Goal: Transaction & Acquisition: Purchase product/service

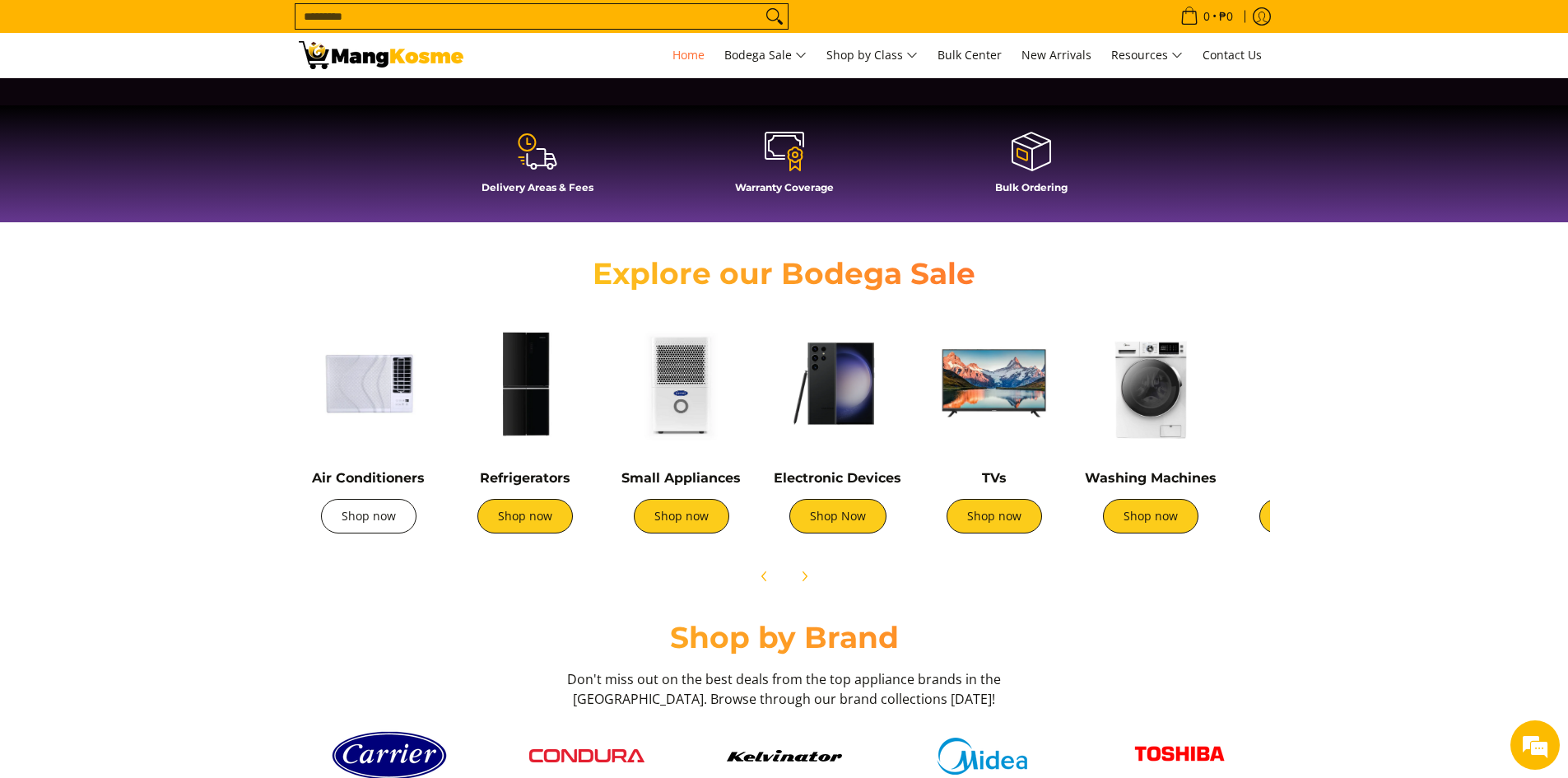
scroll to position [0, 1308]
click at [361, 521] on link "Shop now" at bounding box center [368, 516] width 95 height 35
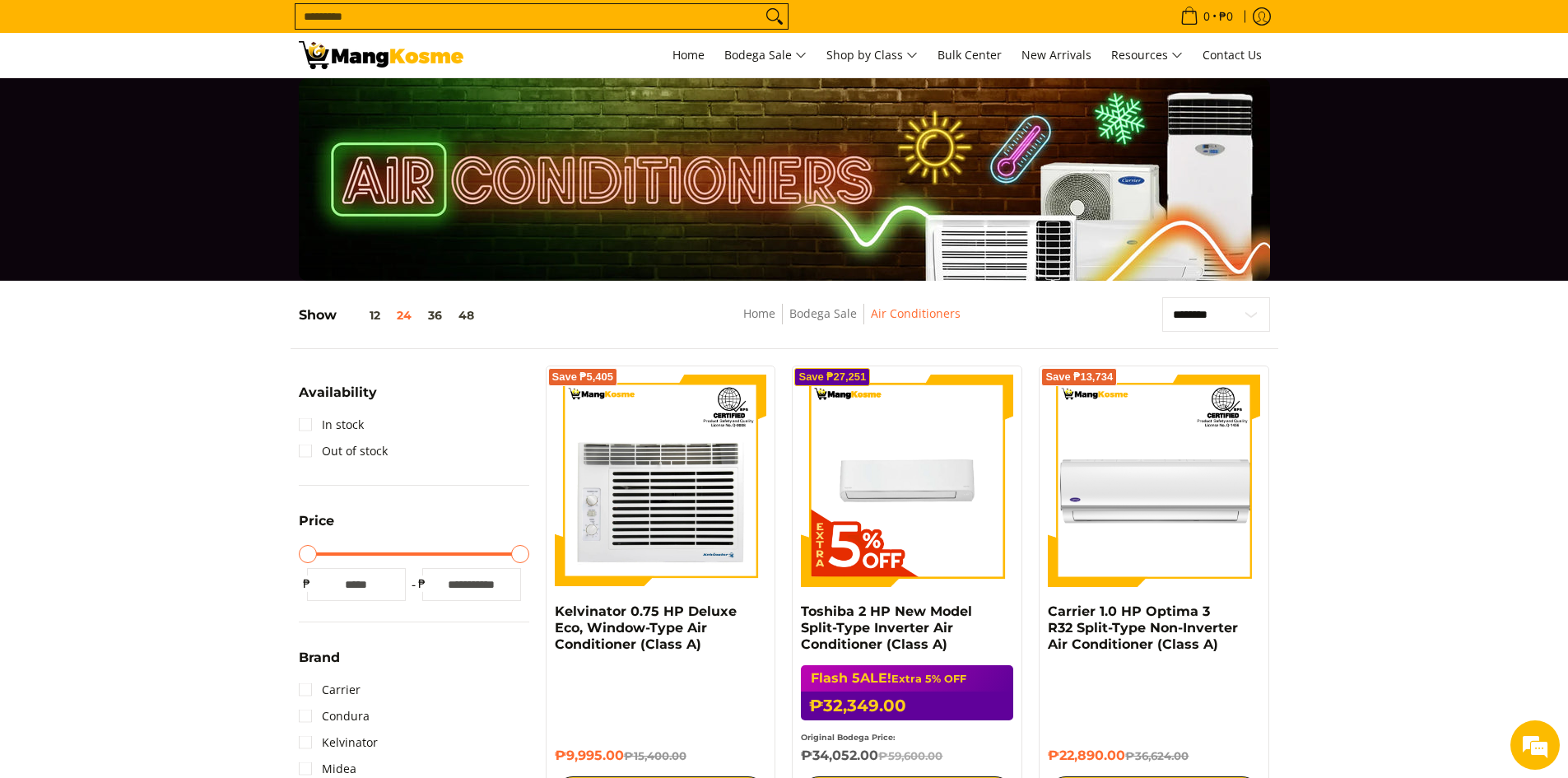
scroll to position [165, 0]
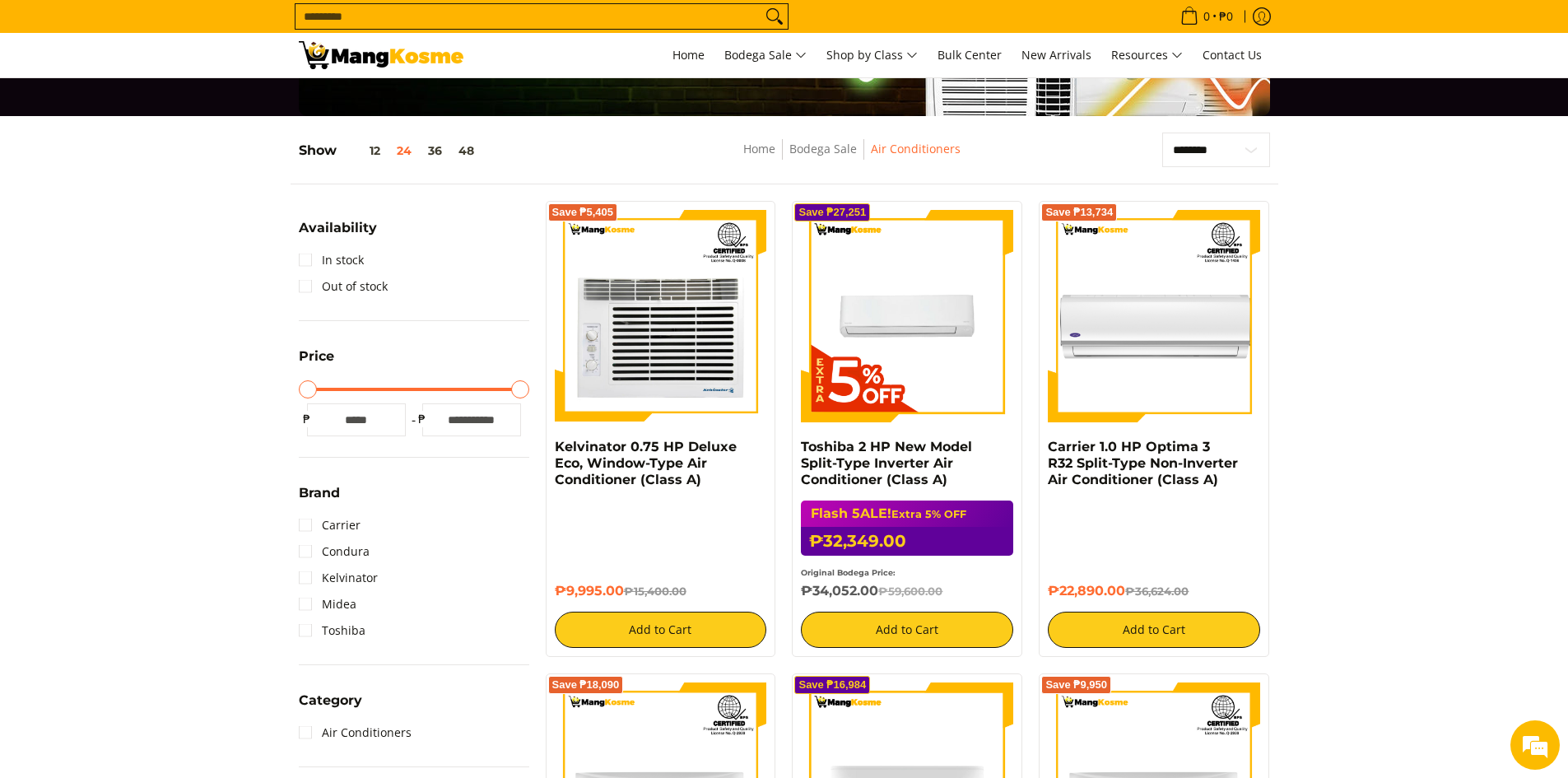
drag, startPoint x: 152, startPoint y: 603, endPoint x: 181, endPoint y: 578, distance: 38.3
click at [306, 550] on link "Condura" at bounding box center [334, 551] width 70 height 26
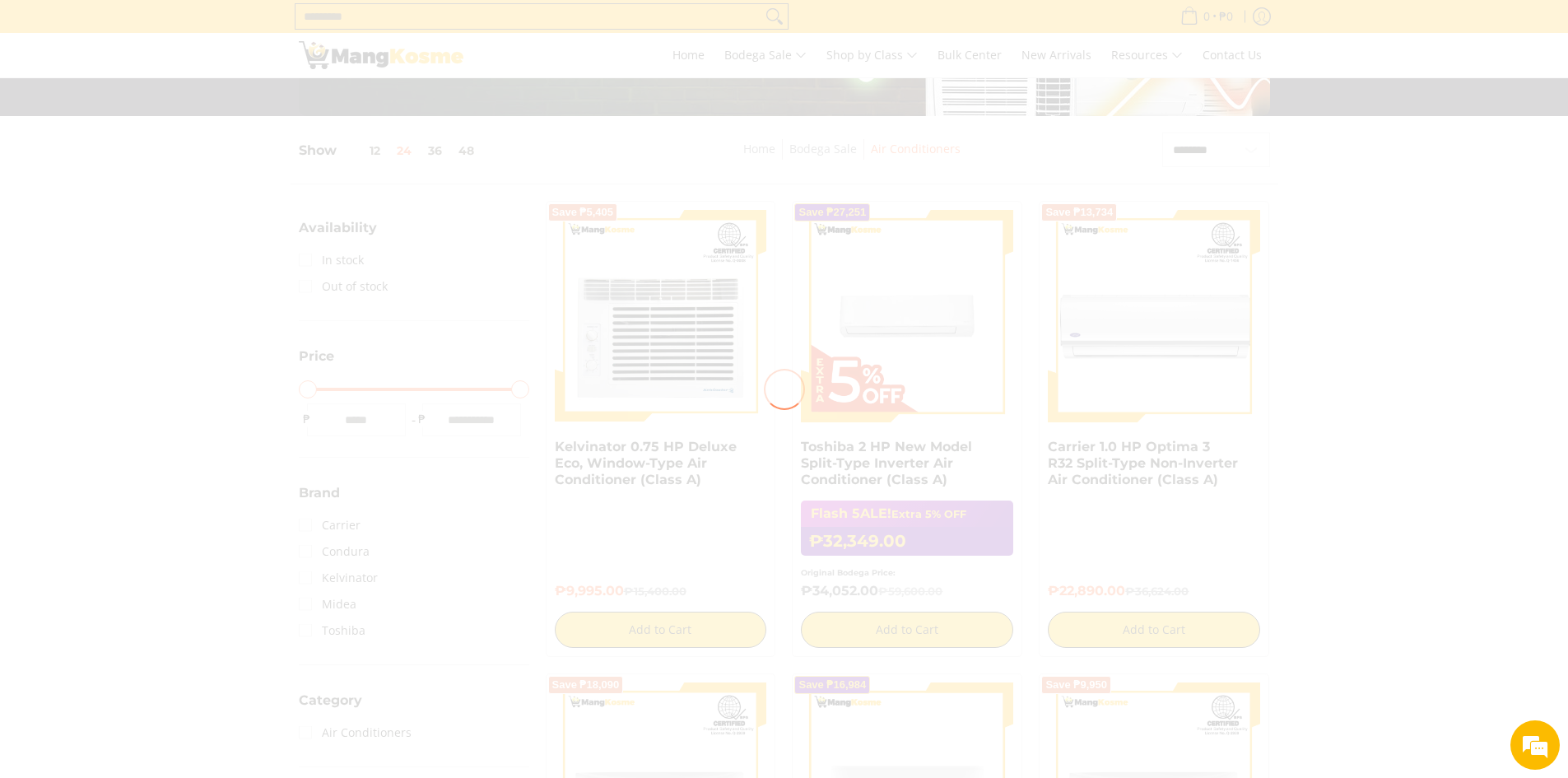
click at [305, 523] on div at bounding box center [784, 389] width 1568 height 778
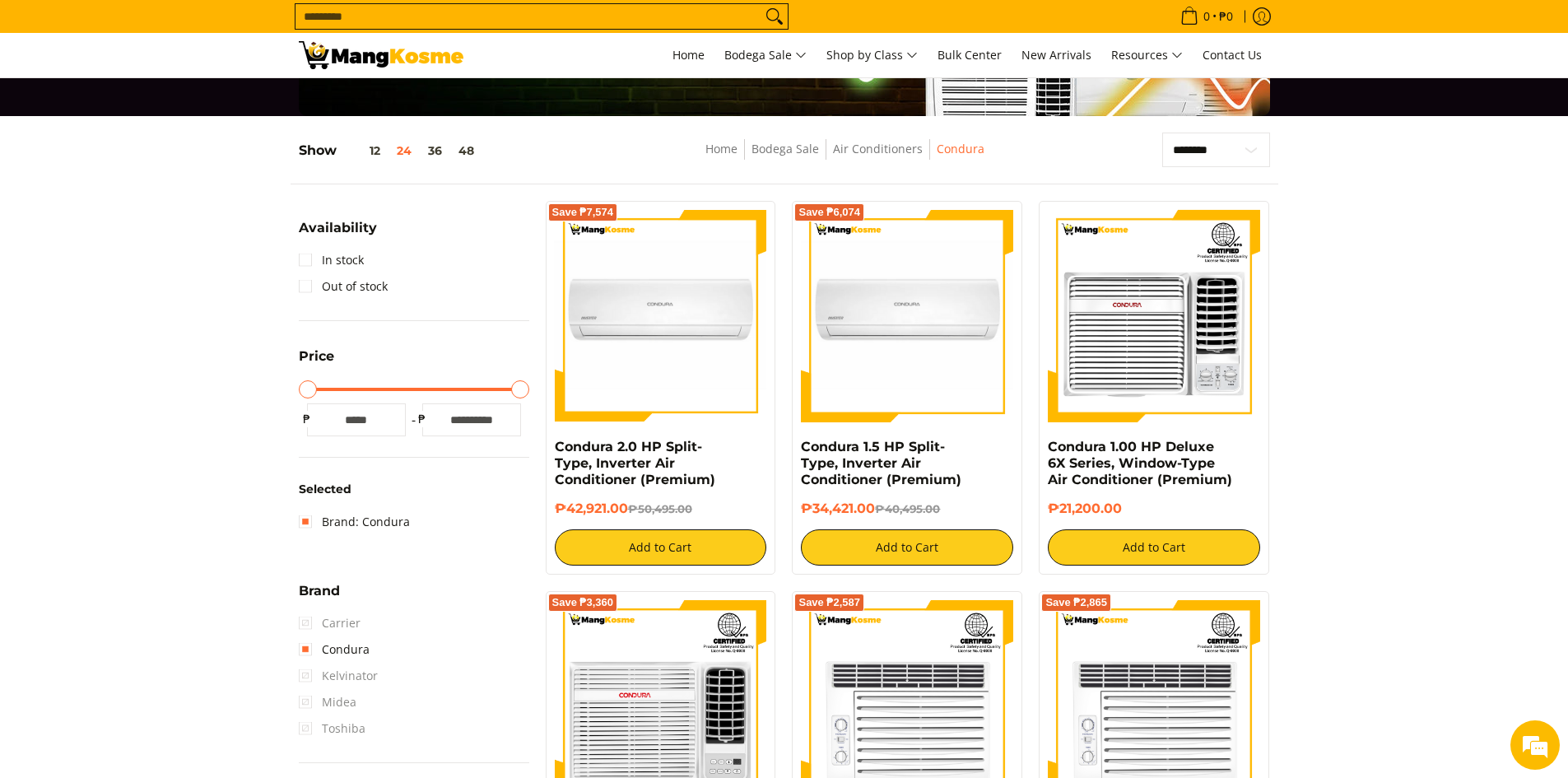
scroll to position [219, 0]
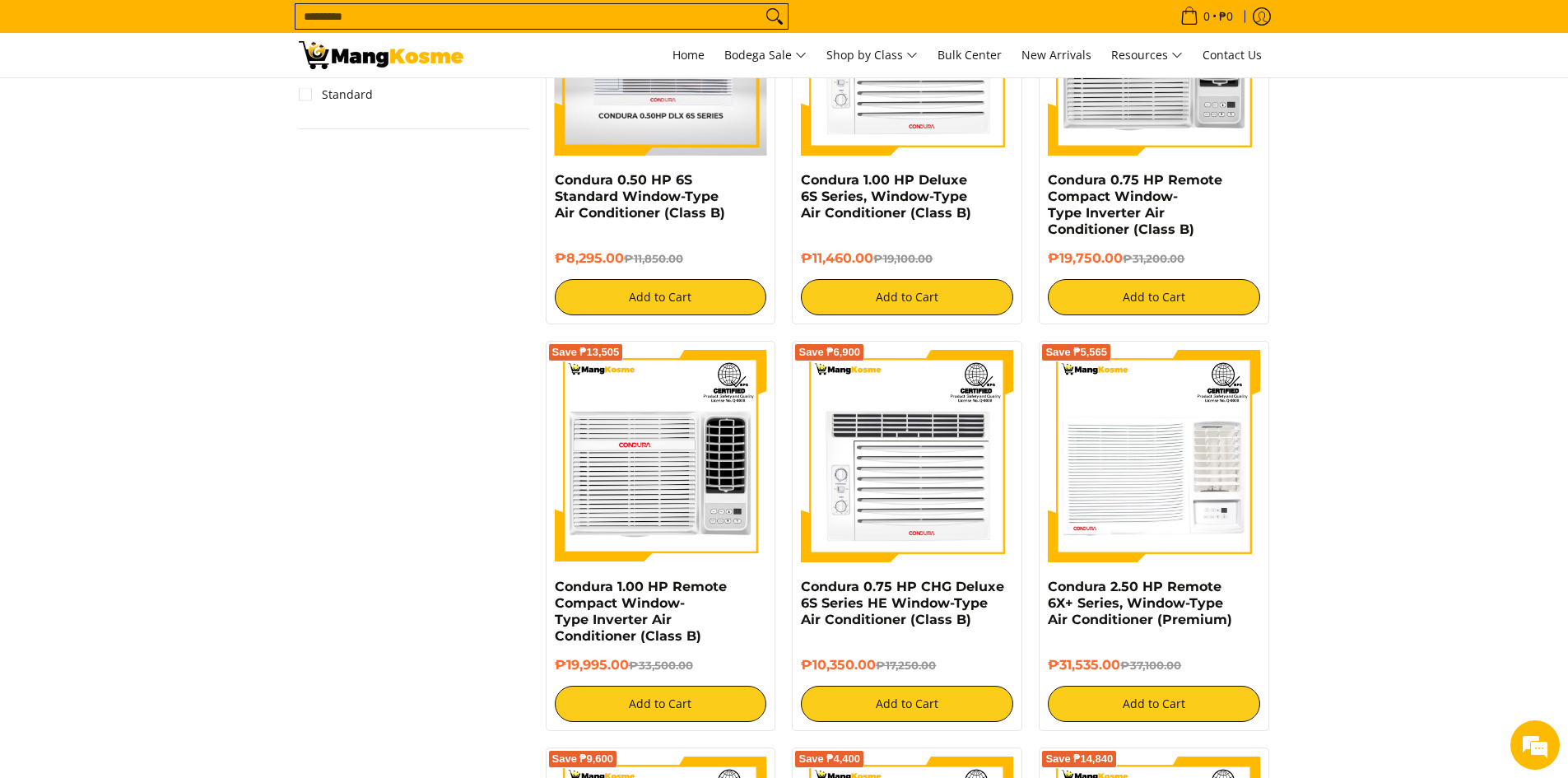
scroll to position [1784, 0]
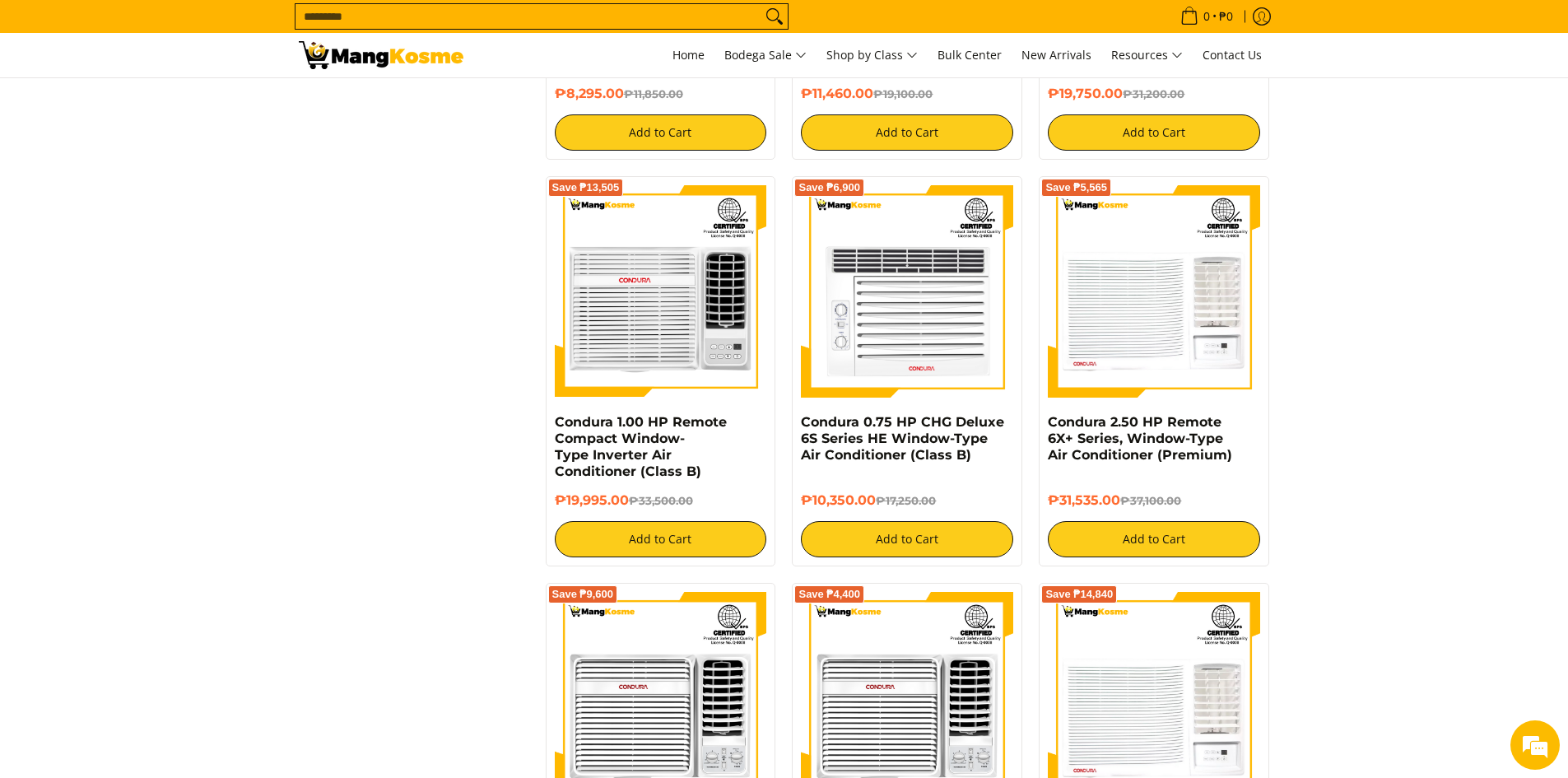
click at [331, 392] on div "**********" at bounding box center [784, 222] width 987 height 3416
drag, startPoint x: 357, startPoint y: 319, endPoint x: 358, endPoint y: 308, distance: 11.0
click at [357, 318] on div "**********" at bounding box center [784, 222] width 987 height 3416
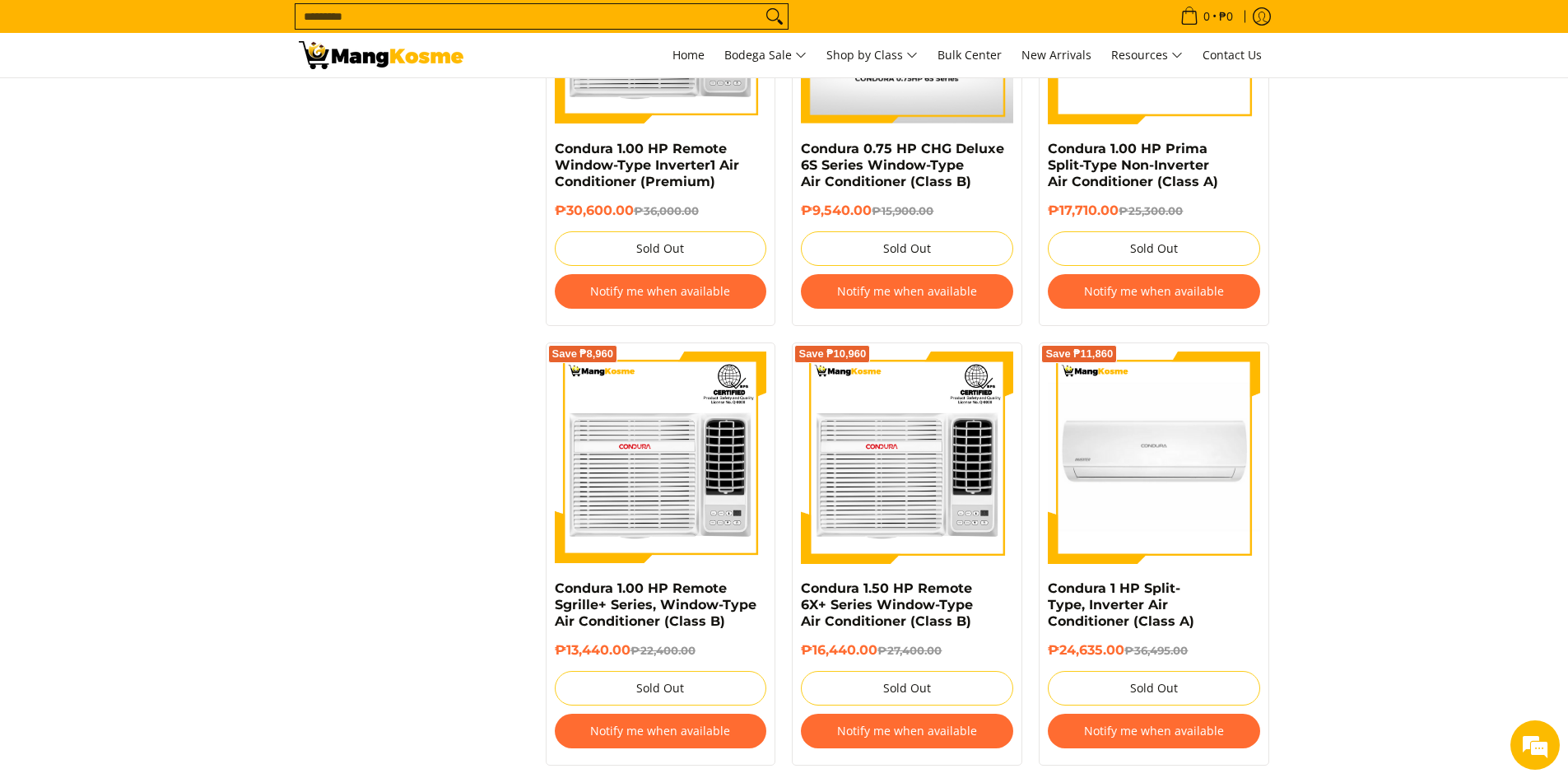
scroll to position [3018, 0]
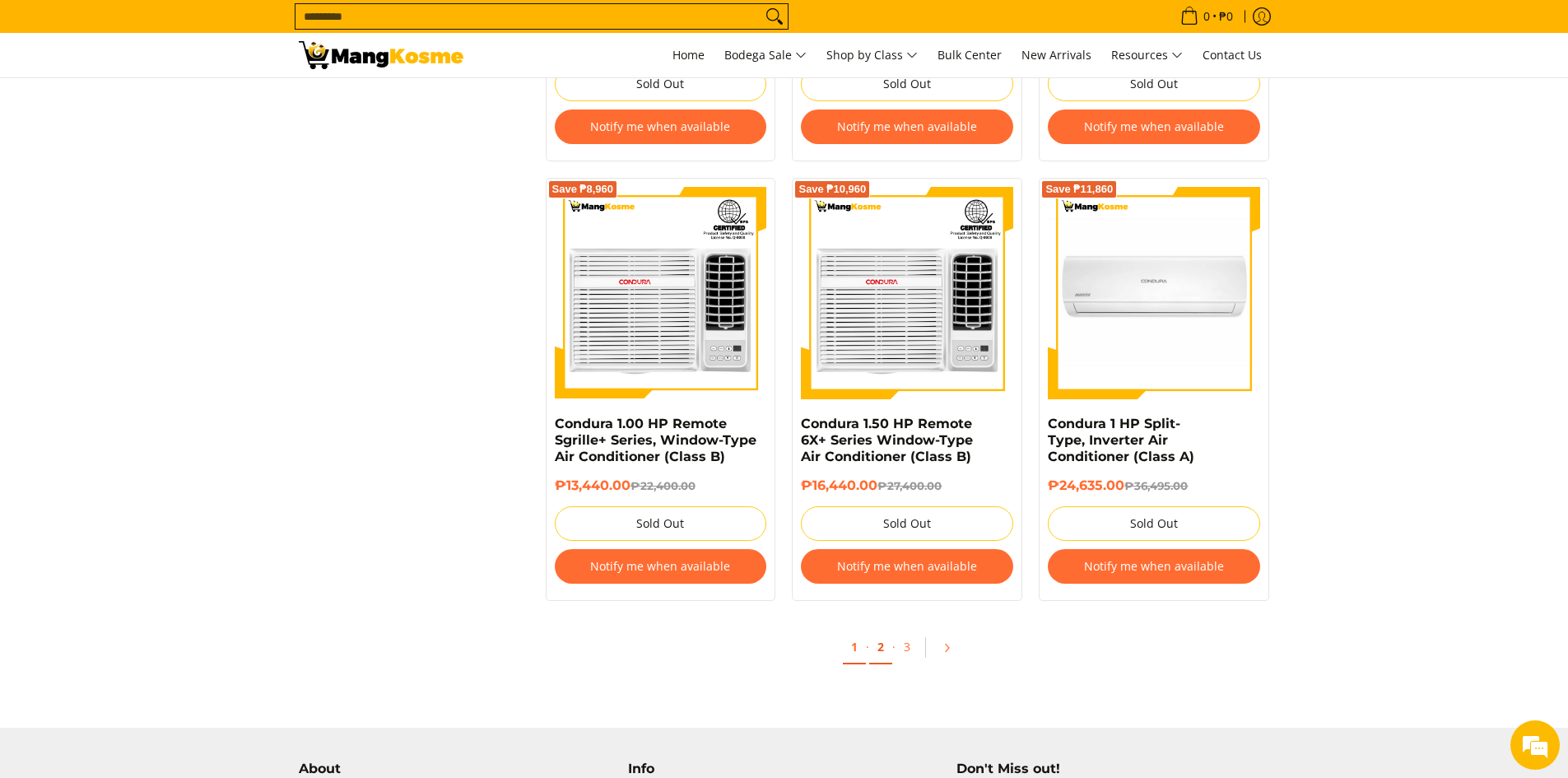
click at [880, 651] on link "2" at bounding box center [880, 647] width 23 height 34
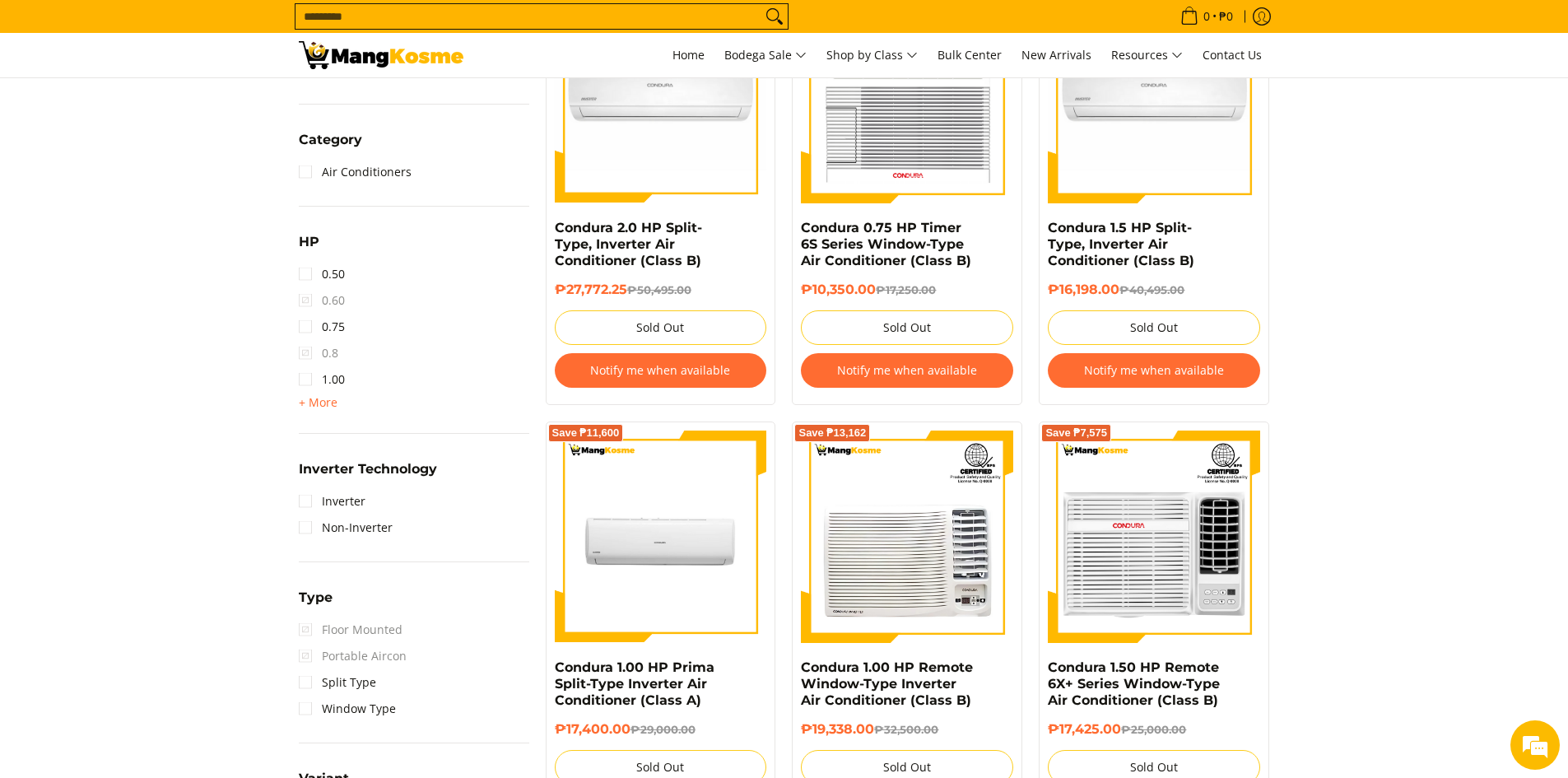
scroll to position [494, 0]
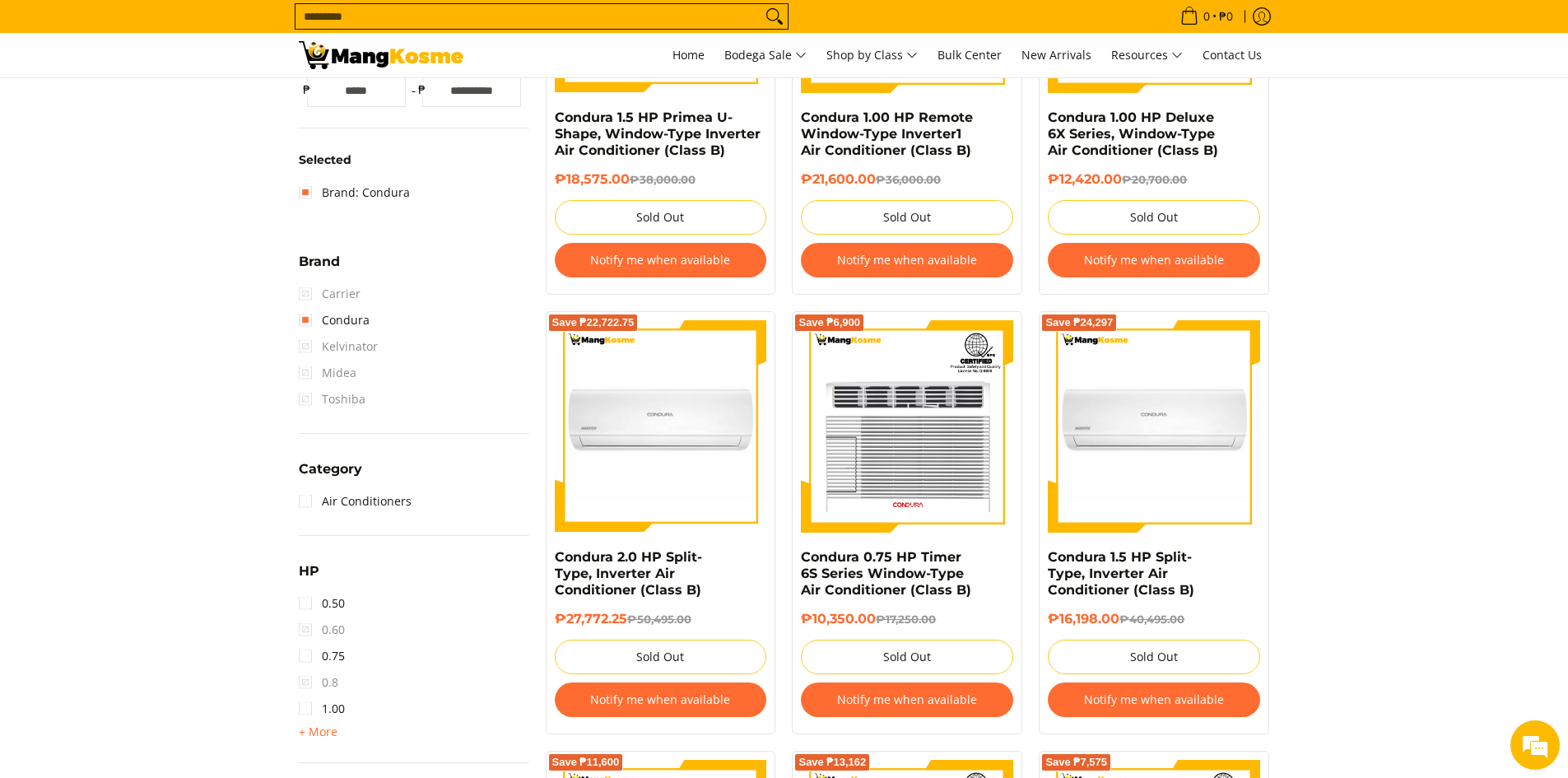
click at [306, 293] on span "Carrier" at bounding box center [329, 294] width 62 height 26
click at [303, 319] on link "Condura" at bounding box center [334, 320] width 70 height 26
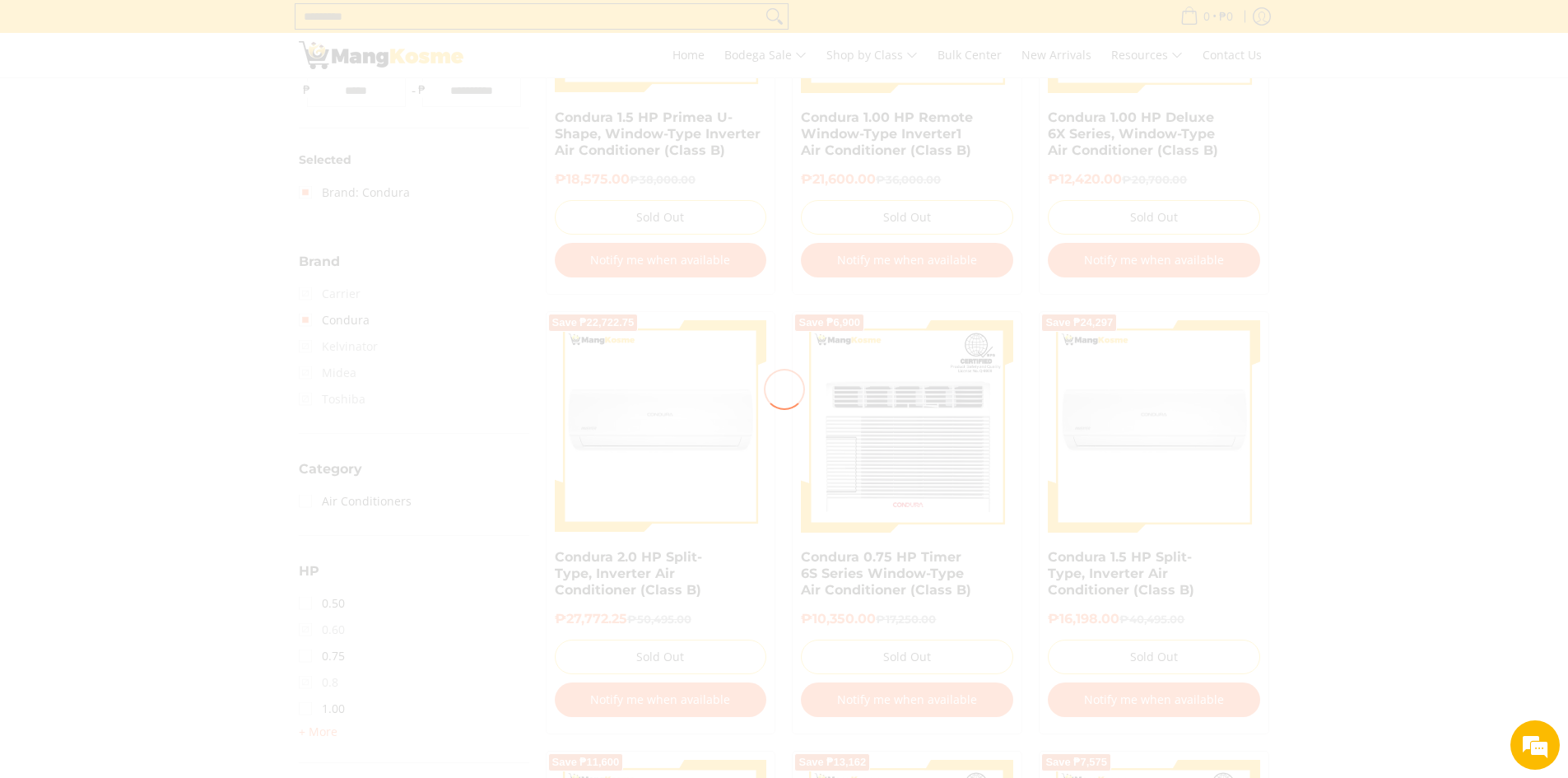
scroll to position [219, 0]
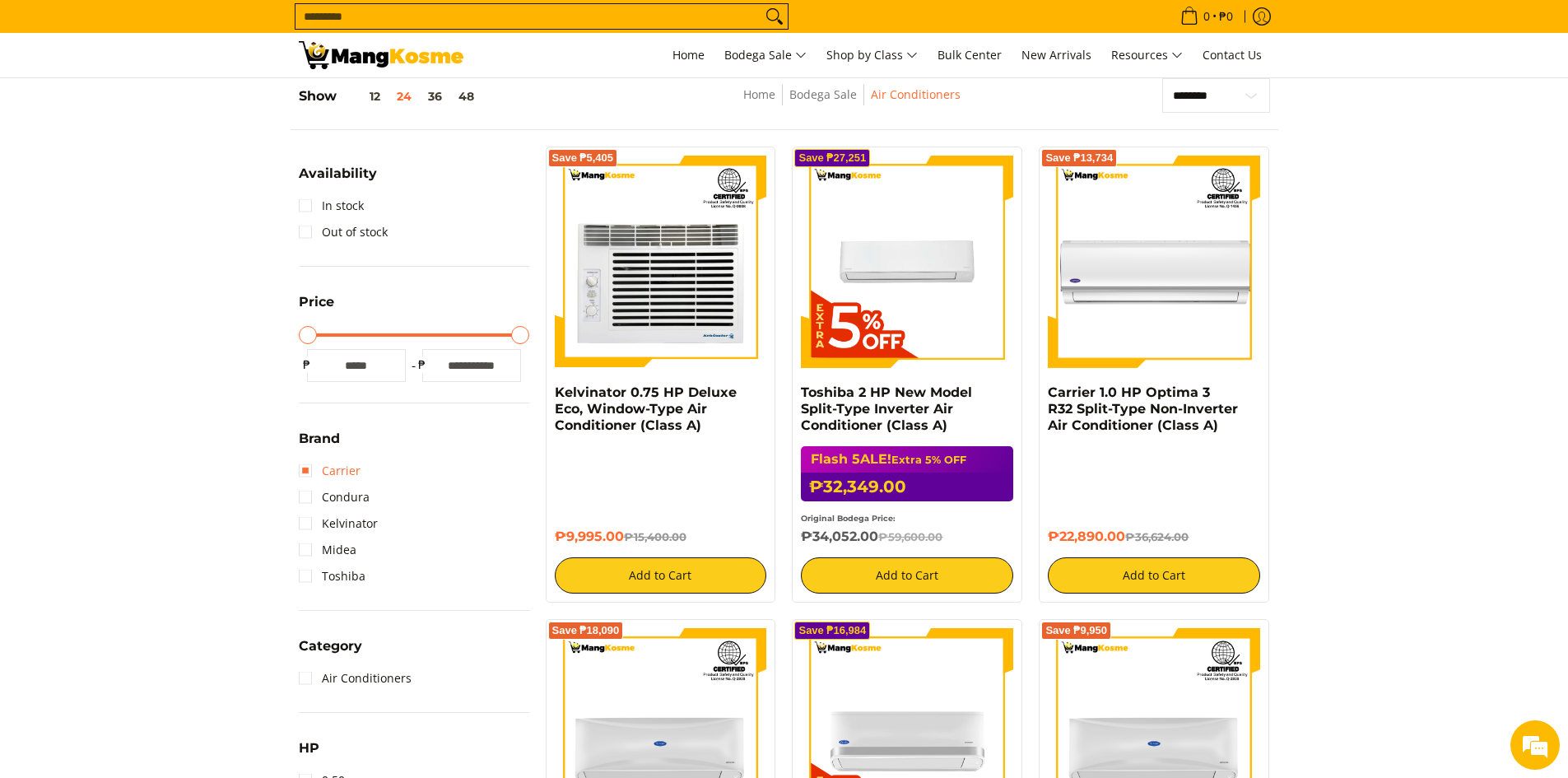
click at [306, 468] on link "Carrier" at bounding box center [329, 471] width 62 height 26
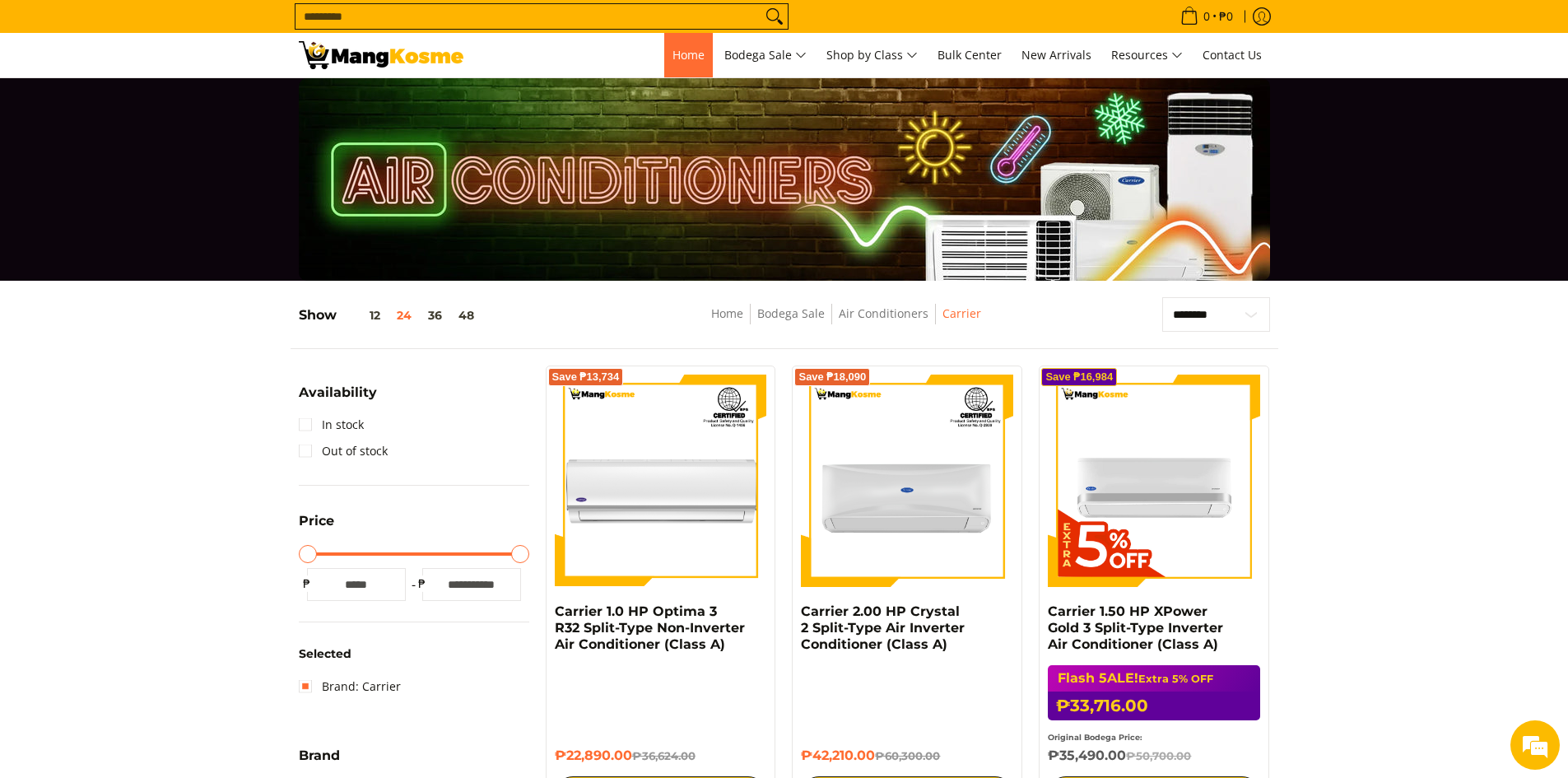
click at [679, 59] on span "Home" at bounding box center [688, 54] width 32 height 15
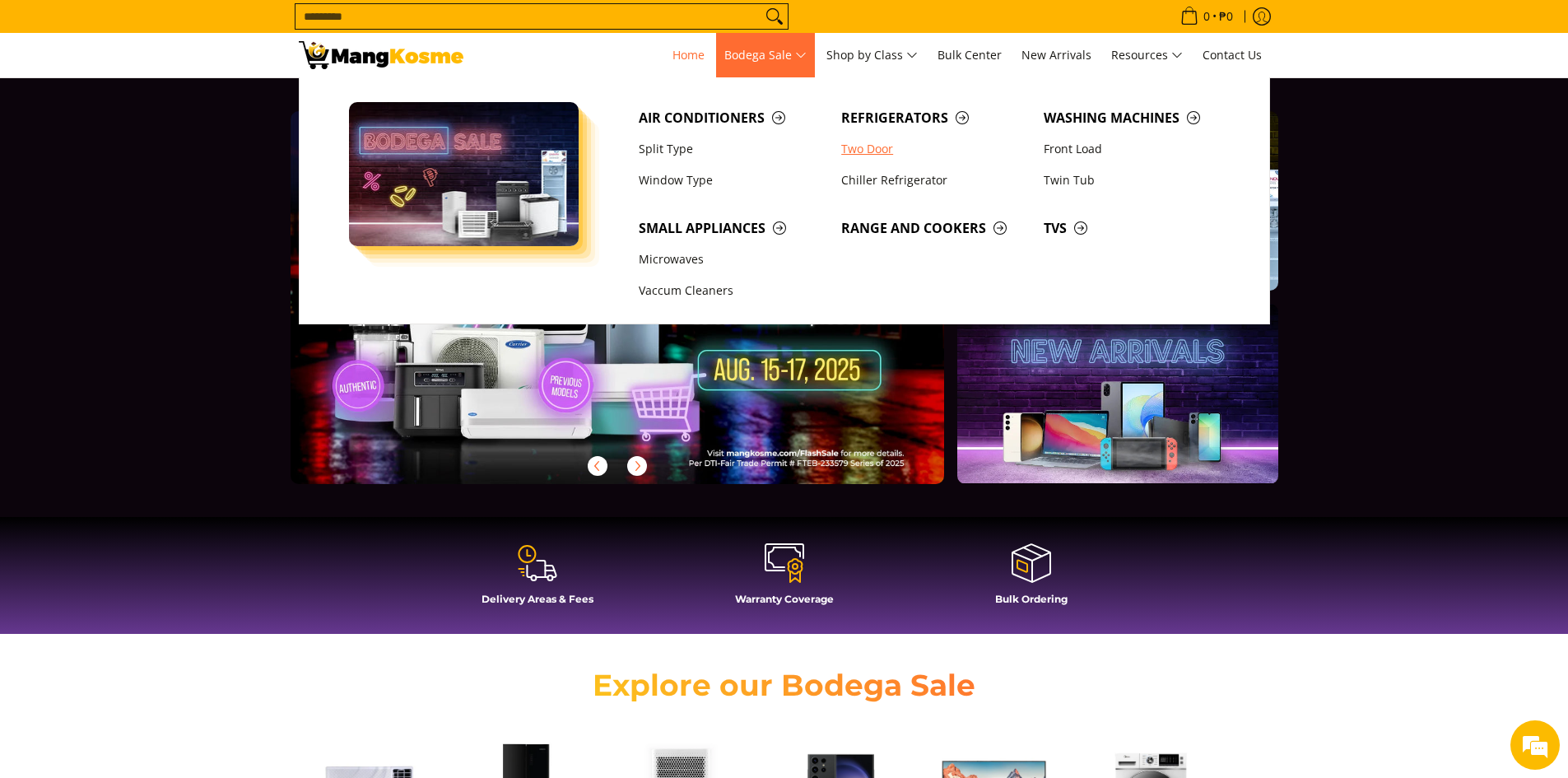
click at [875, 150] on link "Two Door" at bounding box center [934, 149] width 202 height 31
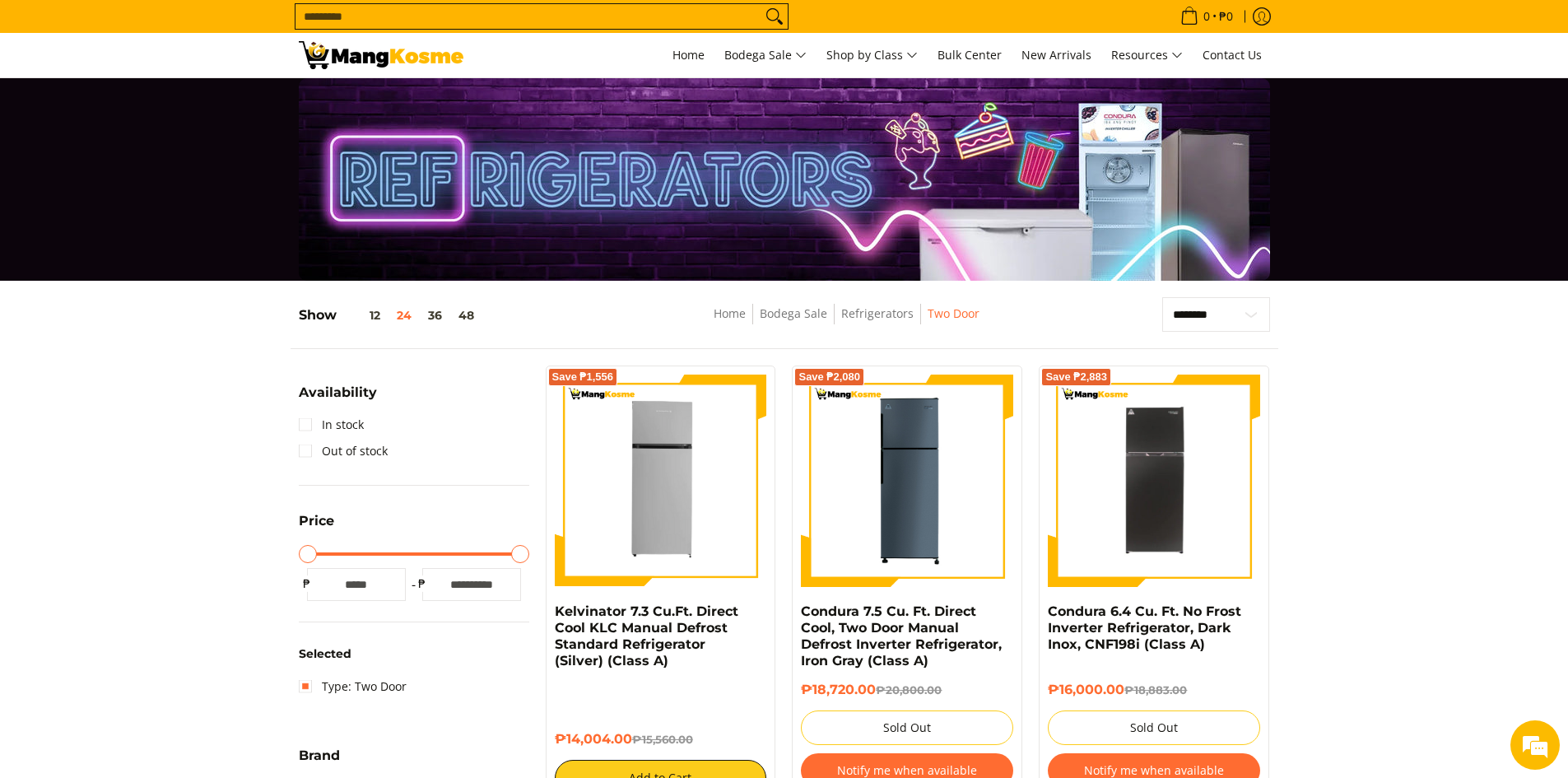
drag, startPoint x: 1419, startPoint y: 574, endPoint x: 1249, endPoint y: 534, distance: 174.6
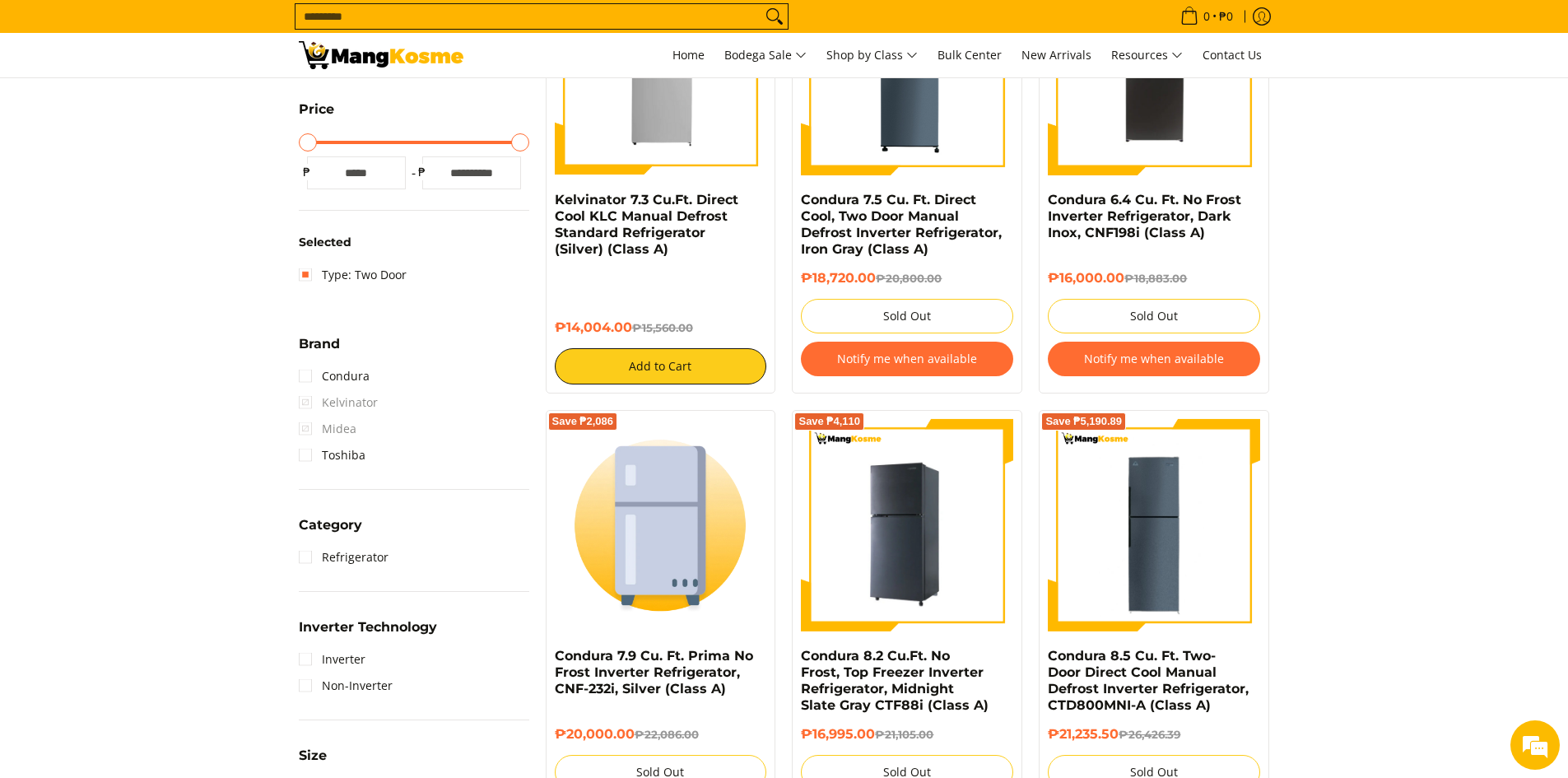
scroll to position [494, 0]
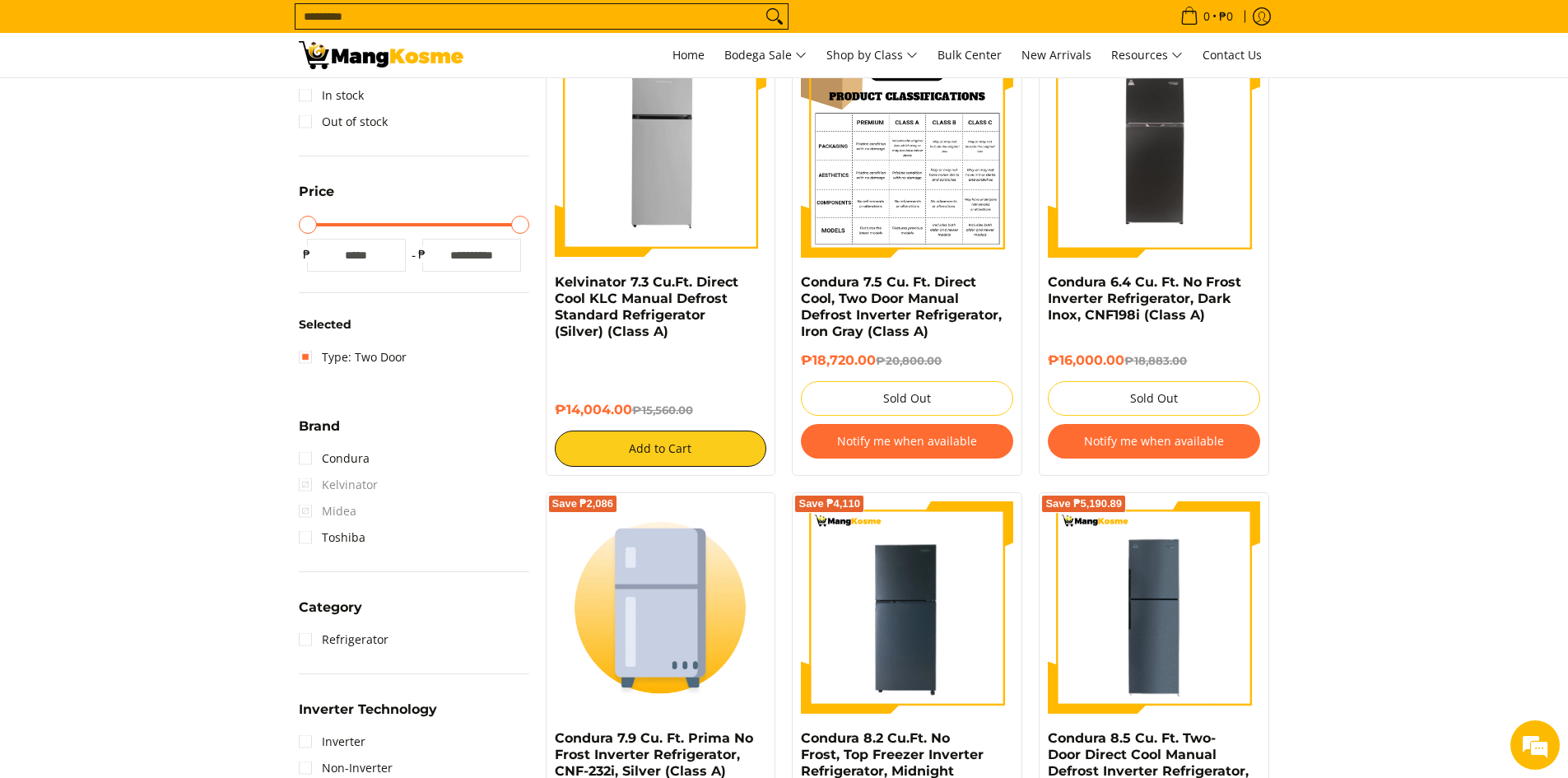
scroll to position [82, 0]
